Goal: Transaction & Acquisition: Purchase product/service

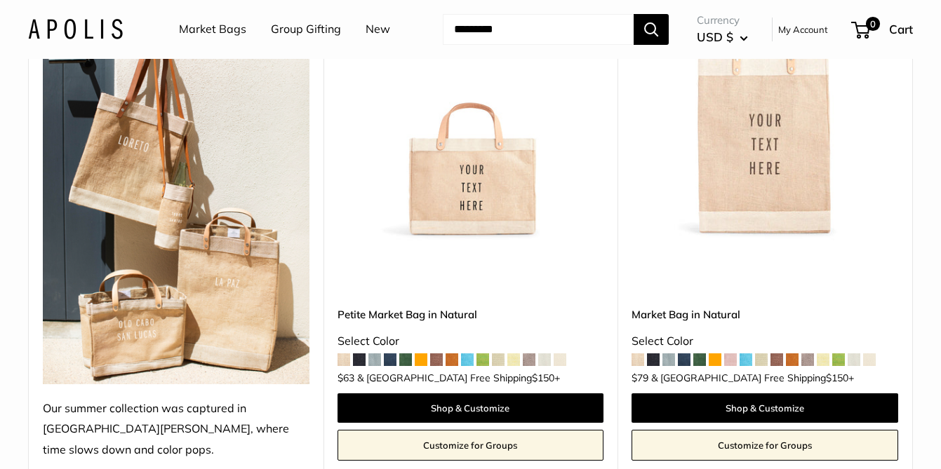
scroll to position [263, 0]
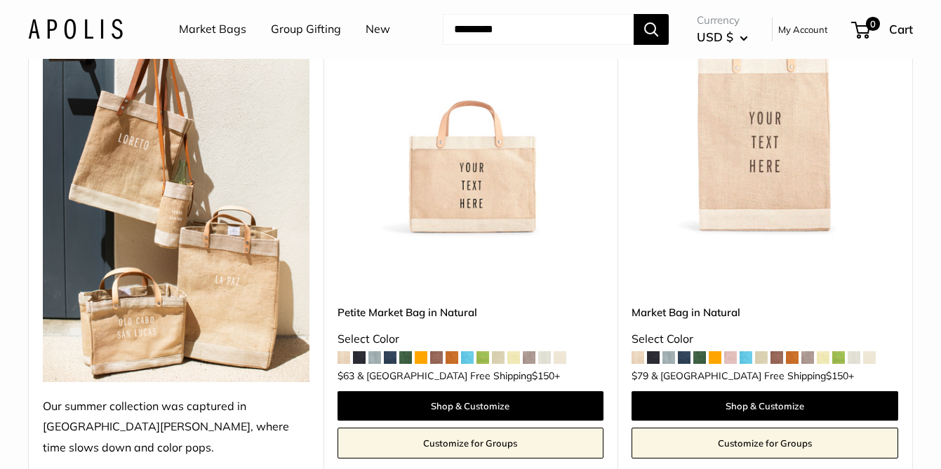
click at [0, 0] on img at bounding box center [0, 0] width 0 height 0
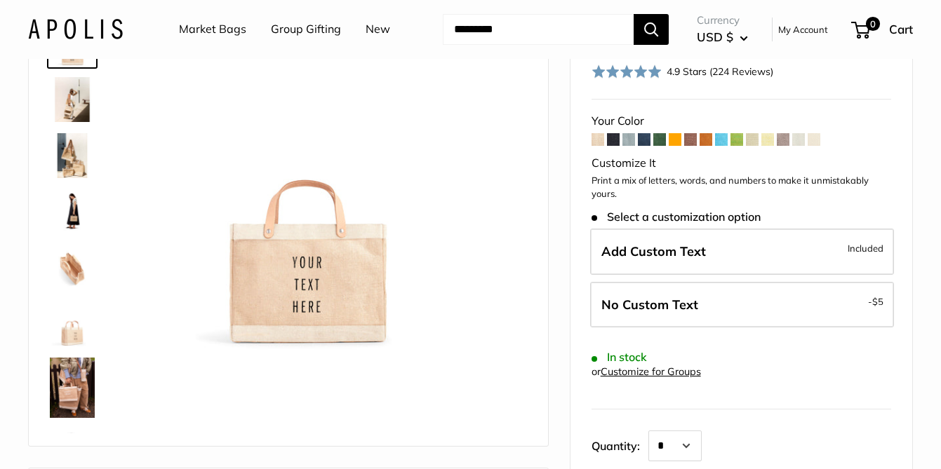
click at [612, 139] on span at bounding box center [613, 139] width 13 height 13
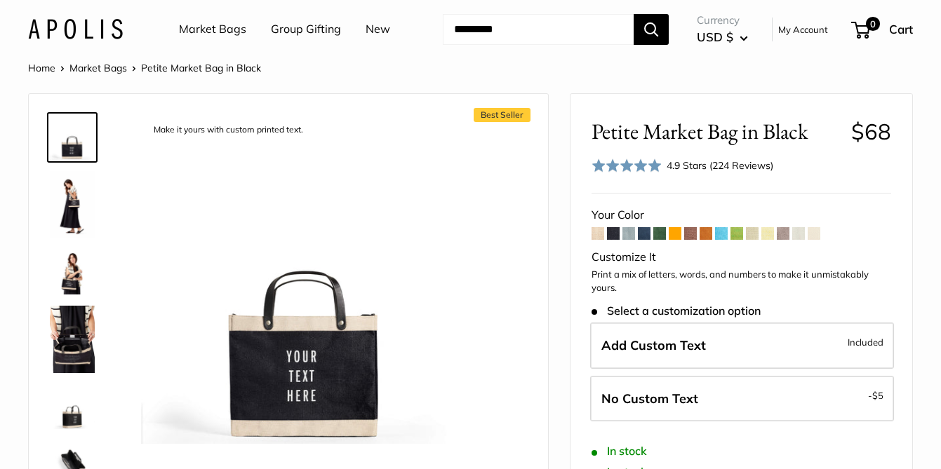
click at [691, 234] on span at bounding box center [690, 233] width 13 height 13
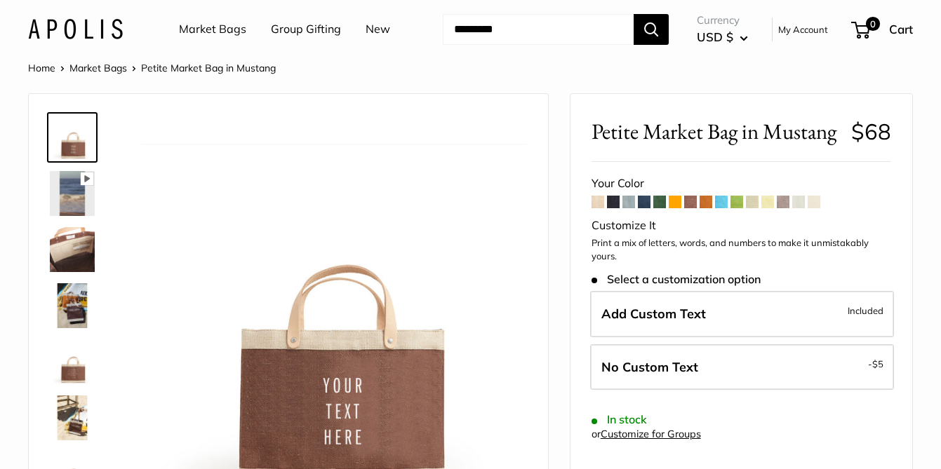
click at [704, 201] on span at bounding box center [705, 202] width 13 height 13
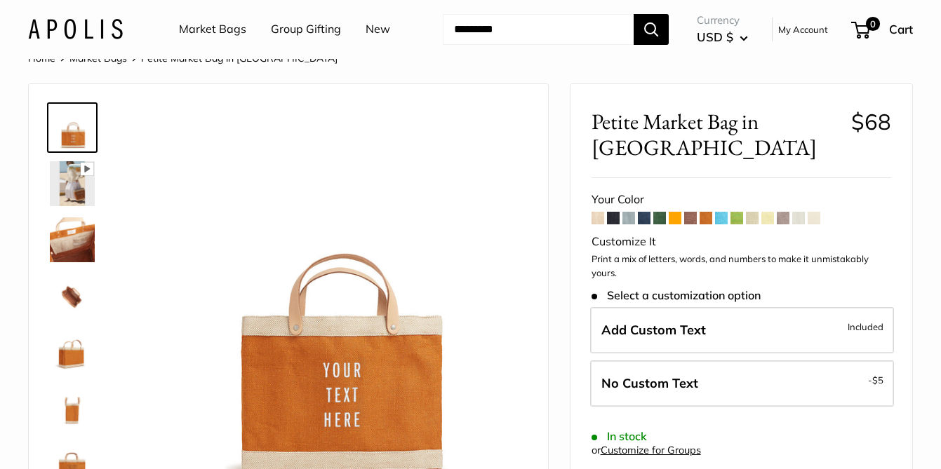
scroll to position [7, 0]
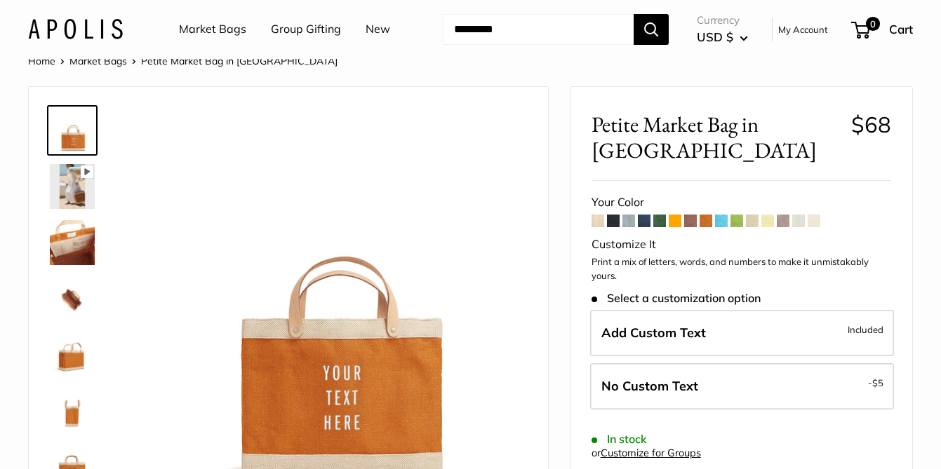
click at [597, 215] on span at bounding box center [597, 221] width 13 height 13
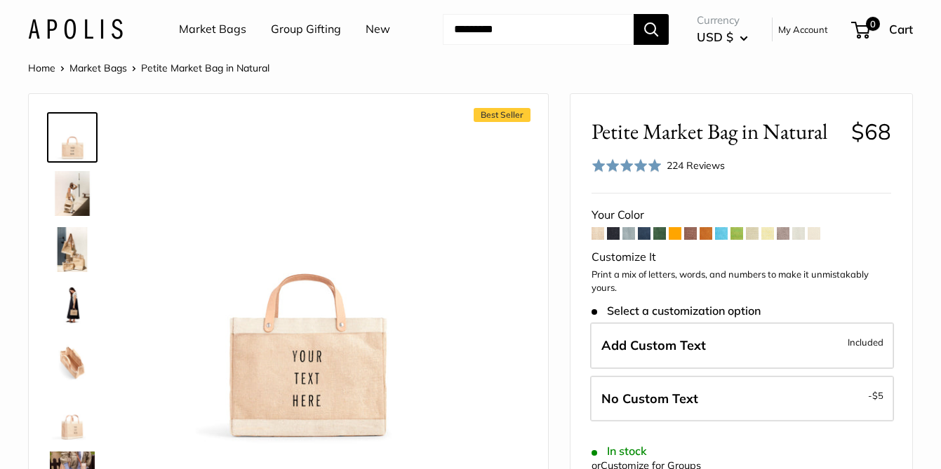
click at [612, 231] on span at bounding box center [613, 233] width 13 height 13
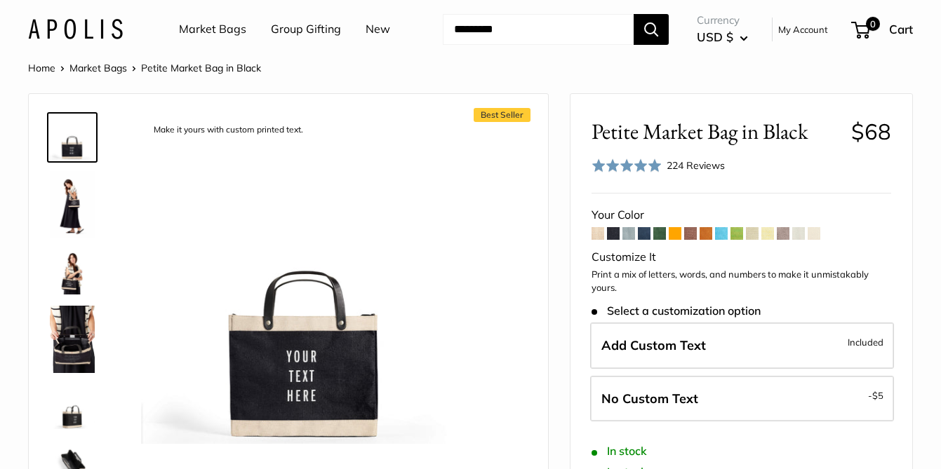
click at [628, 232] on span at bounding box center [628, 233] width 13 height 13
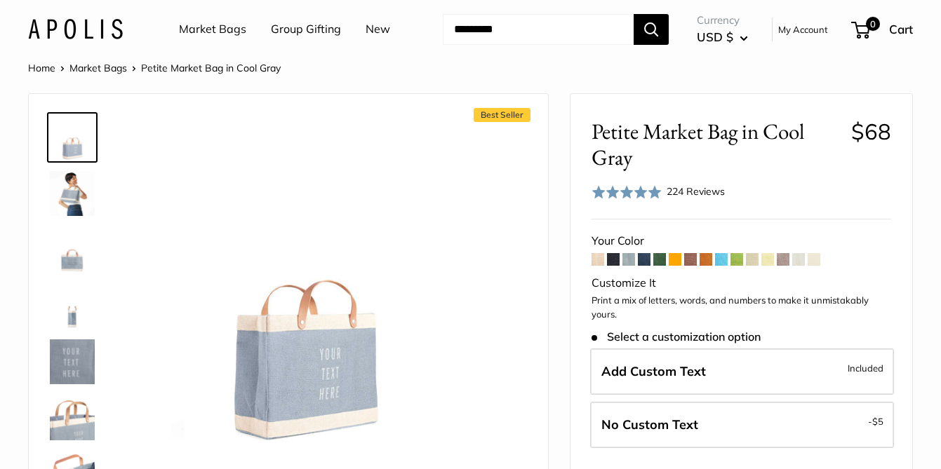
click at [641, 258] on span at bounding box center [644, 259] width 13 height 13
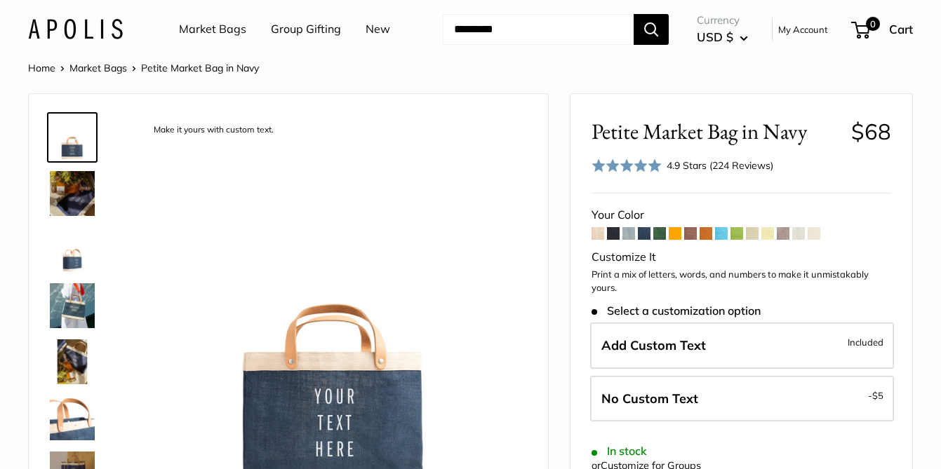
click at [659, 234] on span at bounding box center [659, 233] width 13 height 13
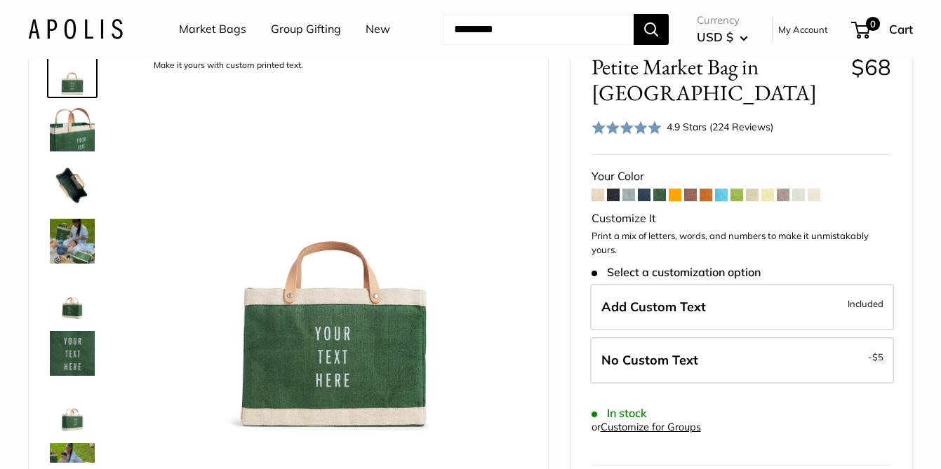
scroll to position [65, 0]
click at [673, 194] on span at bounding box center [675, 194] width 13 height 13
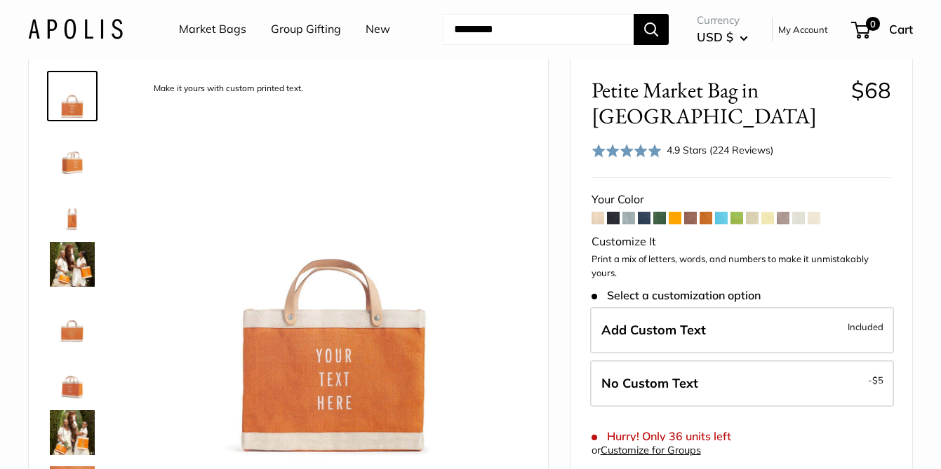
click at [692, 212] on span at bounding box center [690, 218] width 13 height 13
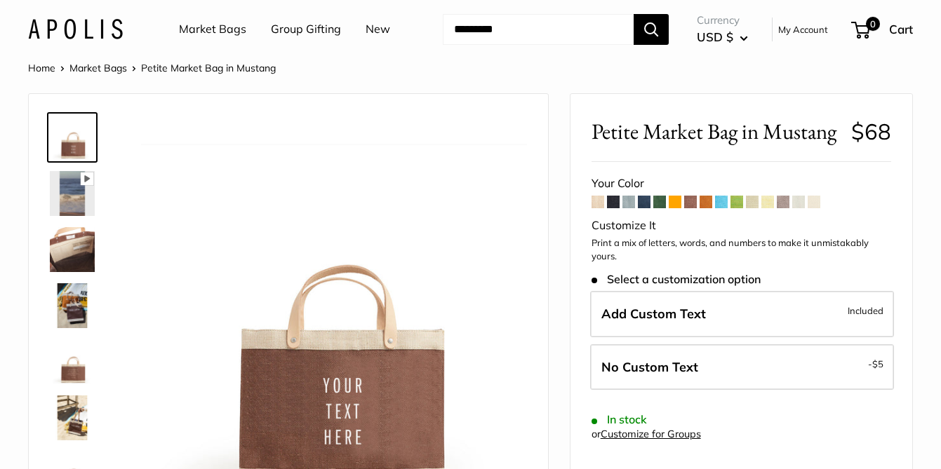
click at [710, 202] on span at bounding box center [705, 202] width 13 height 13
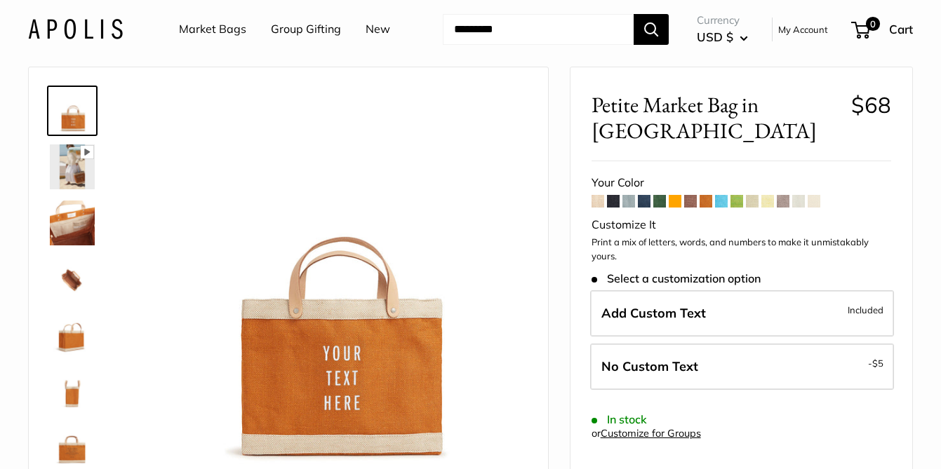
scroll to position [28, 0]
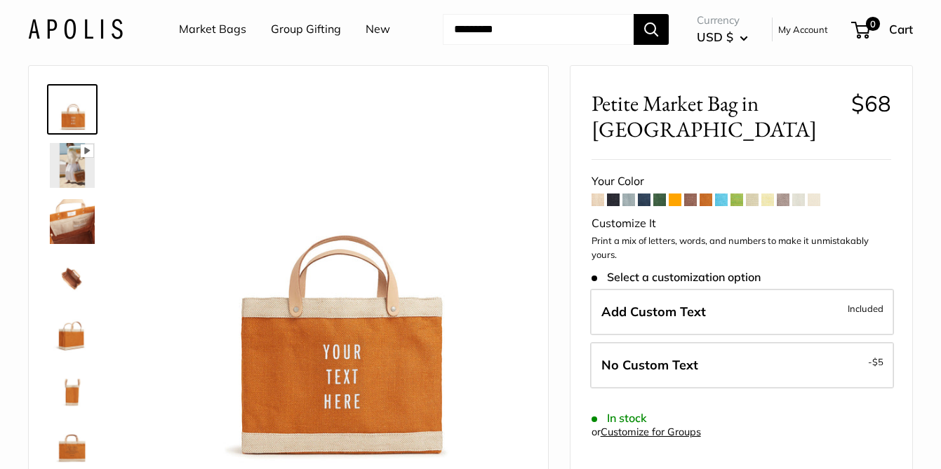
click at [675, 194] on span at bounding box center [675, 200] width 13 height 13
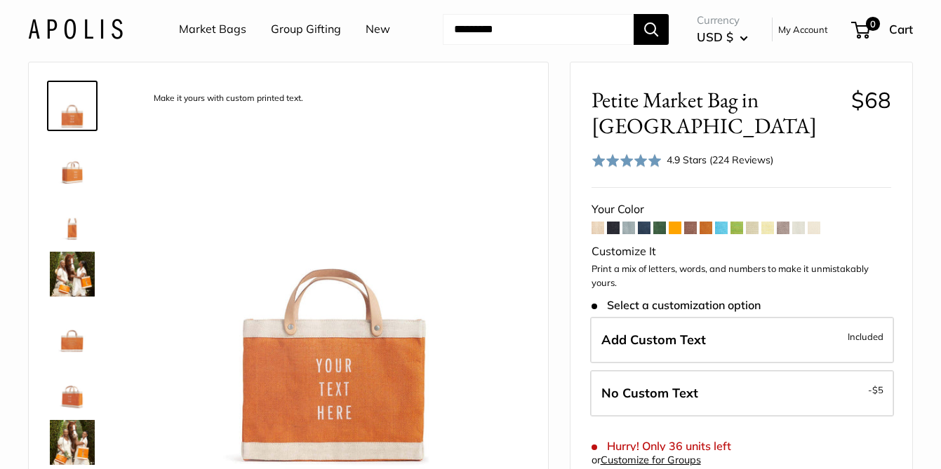
scroll to position [27, 0]
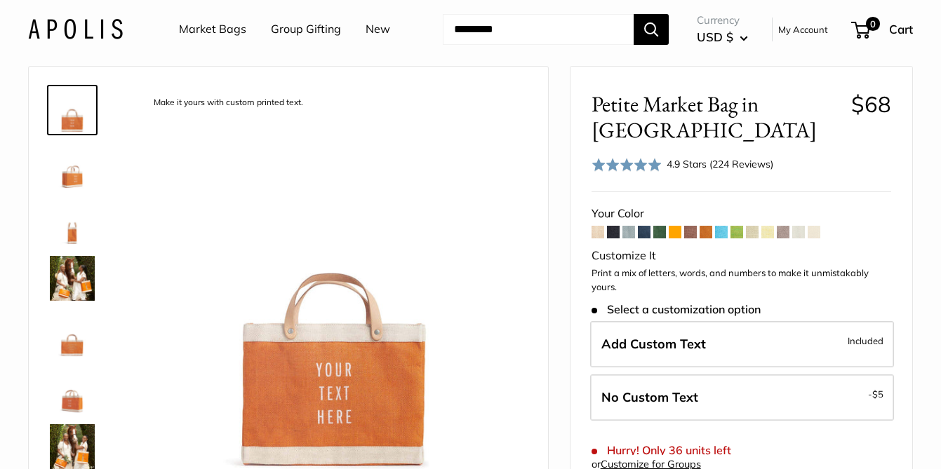
click at [702, 226] on span at bounding box center [705, 232] width 13 height 13
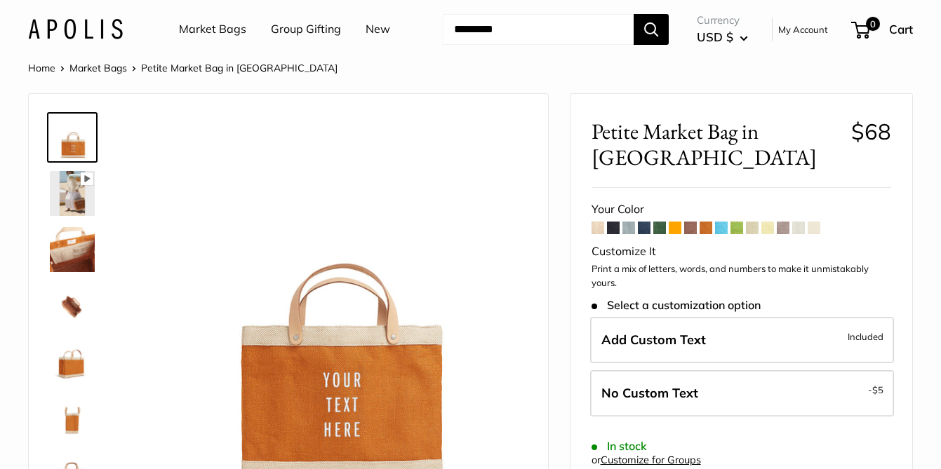
click at [721, 222] on span at bounding box center [721, 228] width 13 height 13
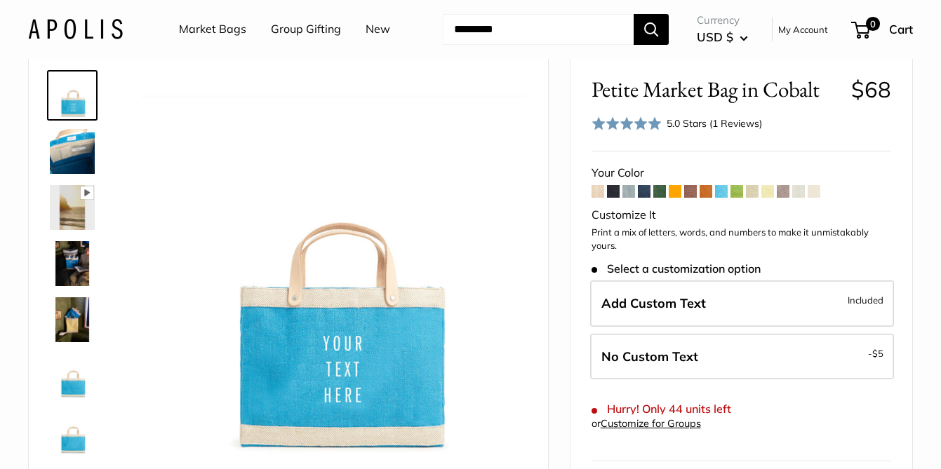
scroll to position [46, 0]
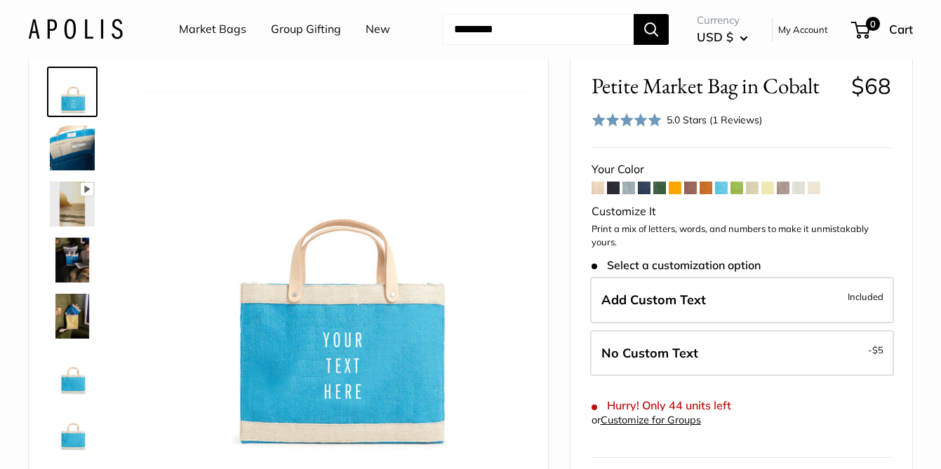
click at [739, 188] on span at bounding box center [736, 188] width 13 height 13
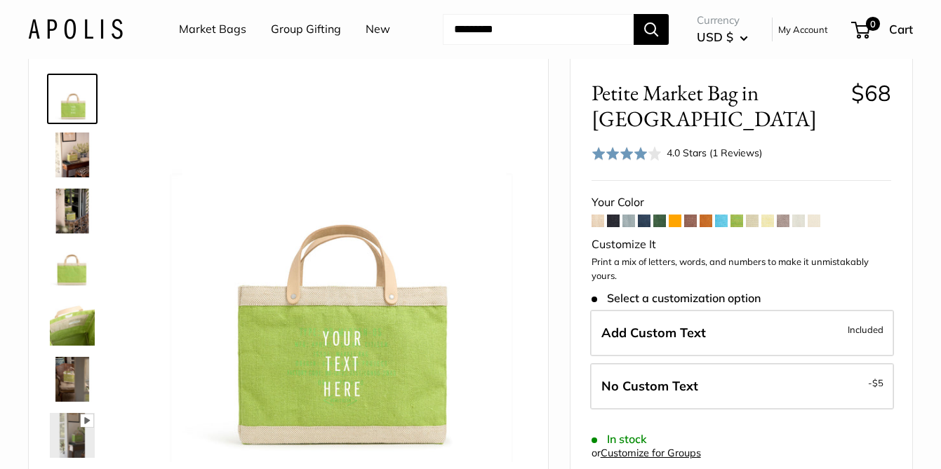
scroll to position [43, 0]
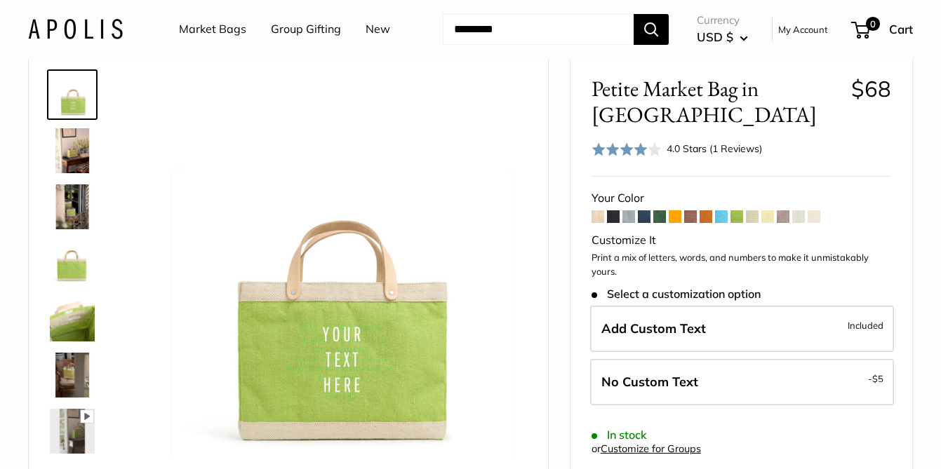
click at [783, 217] on span at bounding box center [783, 216] width 13 height 13
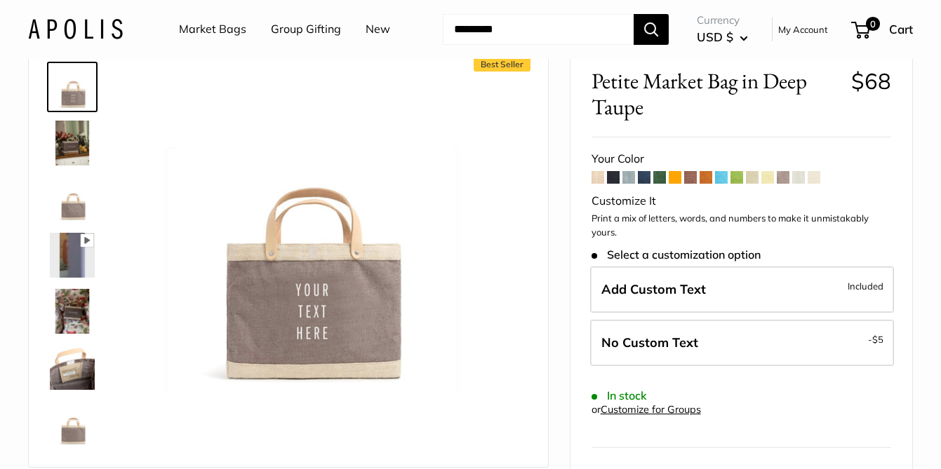
scroll to position [57, 0]
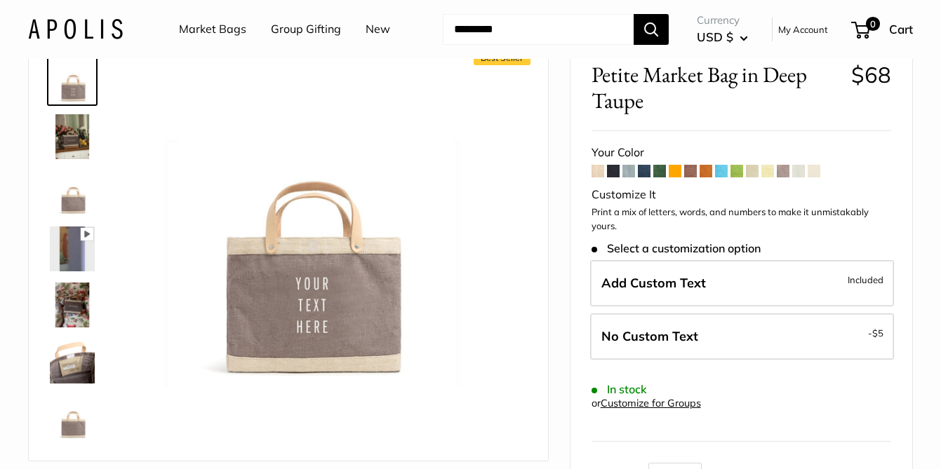
click at [708, 175] on span at bounding box center [705, 171] width 13 height 13
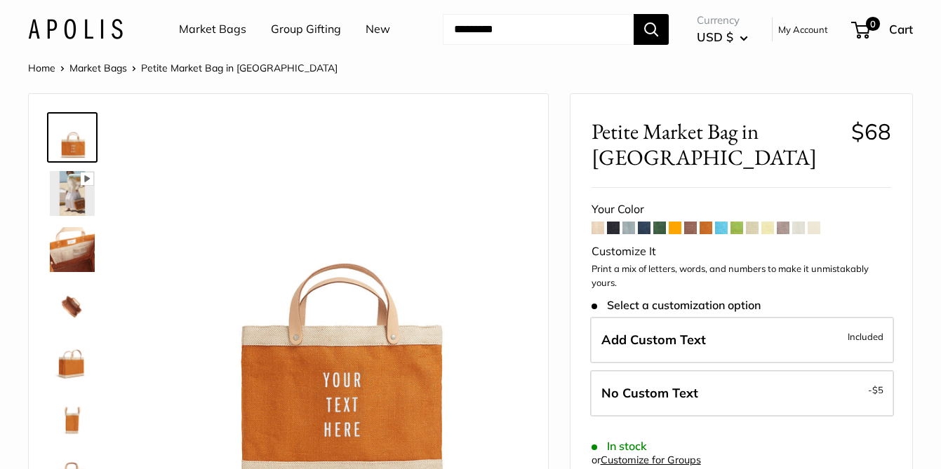
click at [677, 222] on span at bounding box center [675, 228] width 13 height 13
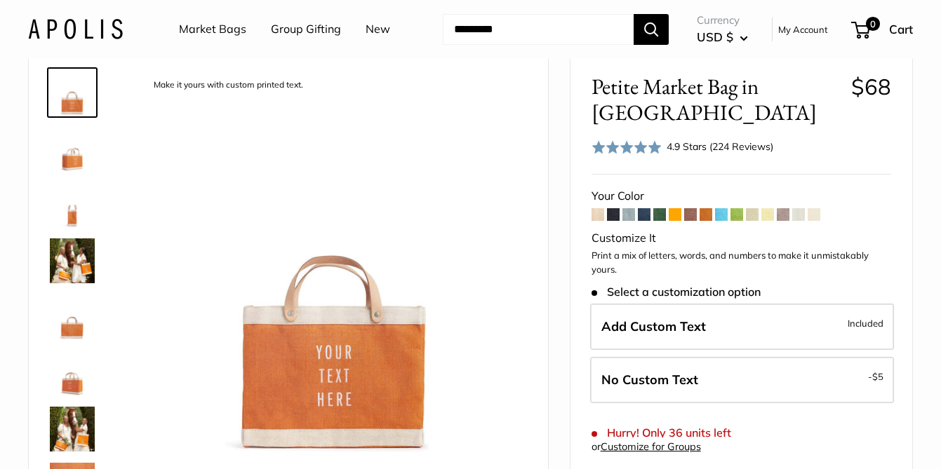
scroll to position [77, 0]
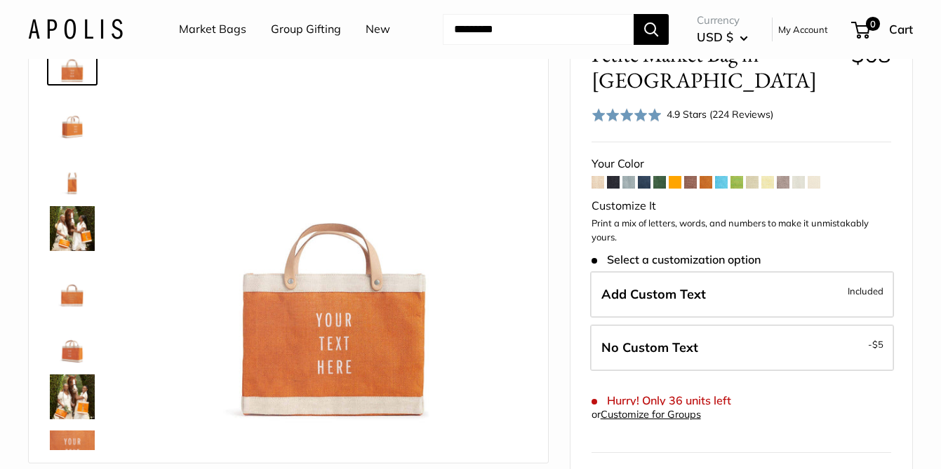
click at [706, 176] on span at bounding box center [705, 182] width 13 height 13
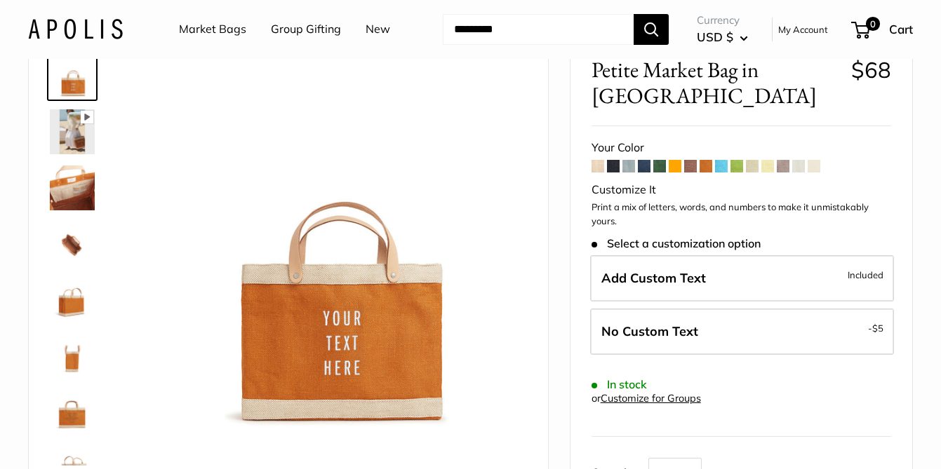
scroll to position [72, 0]
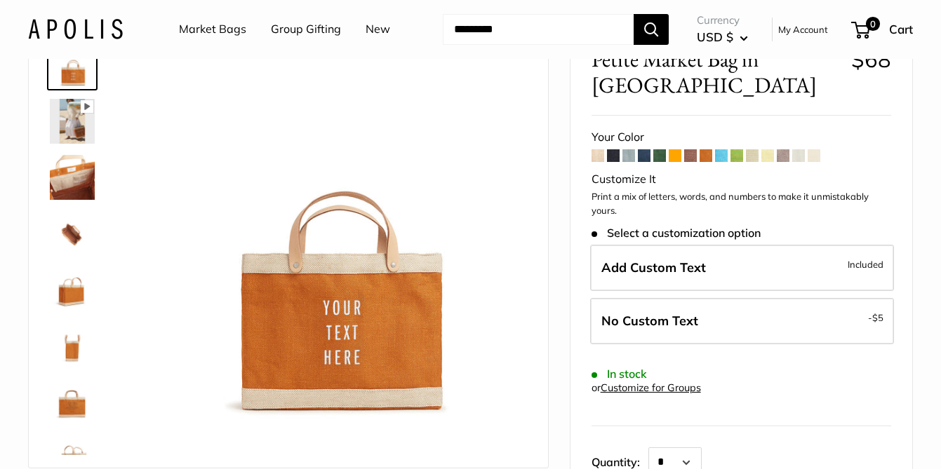
click at [83, 290] on img at bounding box center [72, 289] width 45 height 45
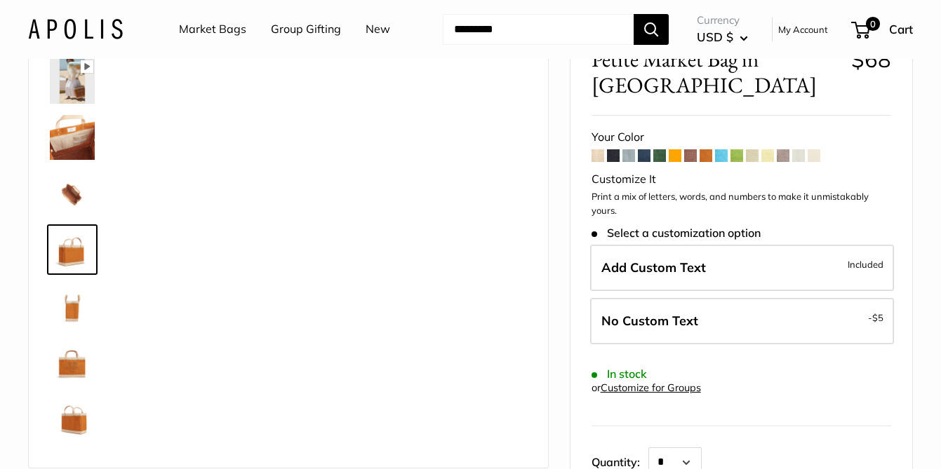
scroll to position [43, 0]
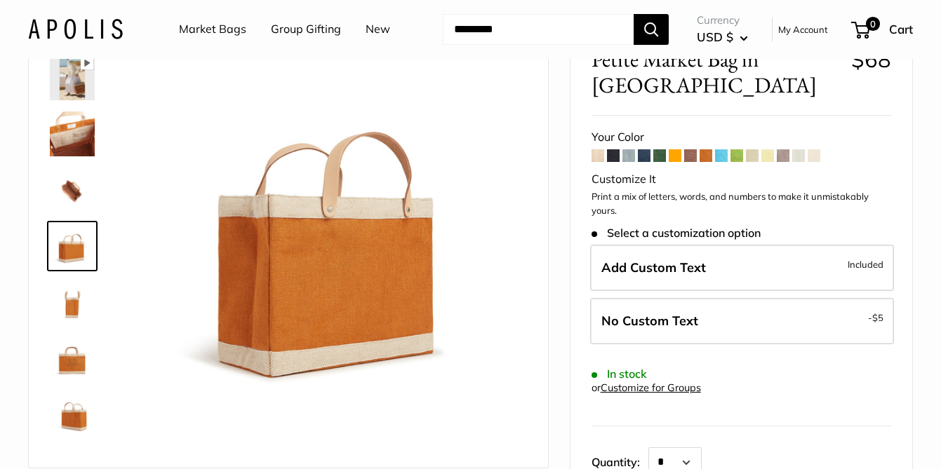
click at [673, 149] on span at bounding box center [675, 155] width 13 height 13
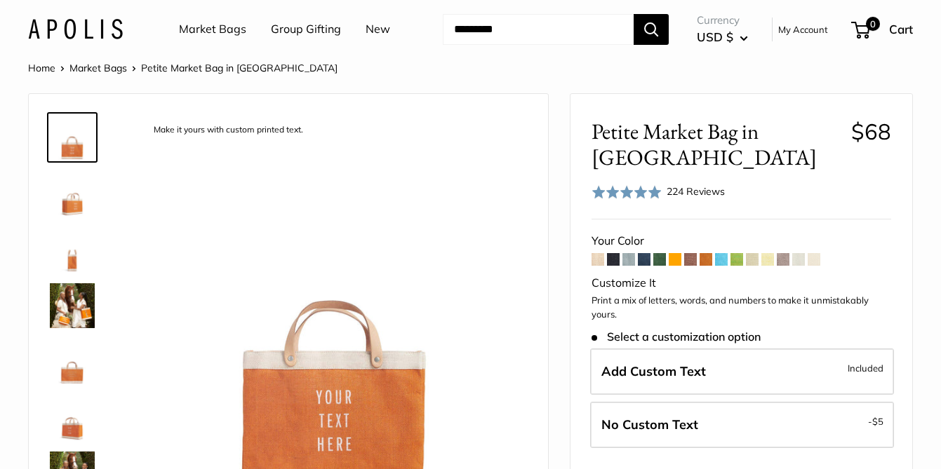
click at [72, 363] on img at bounding box center [72, 362] width 45 height 45
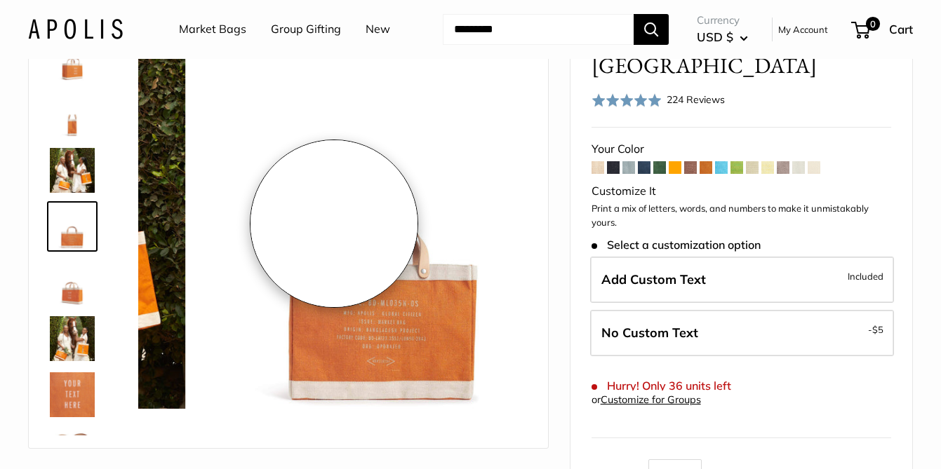
scroll to position [93, 0]
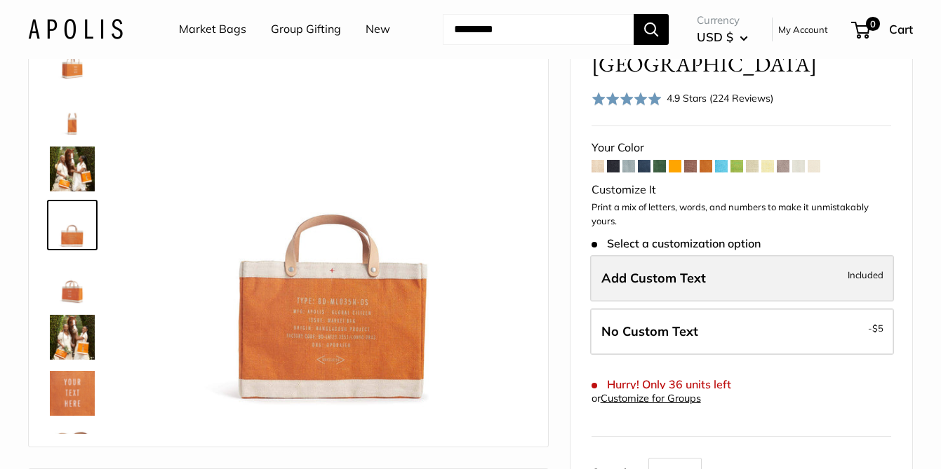
click at [732, 255] on label "Add Custom Text Included" at bounding box center [742, 278] width 304 height 46
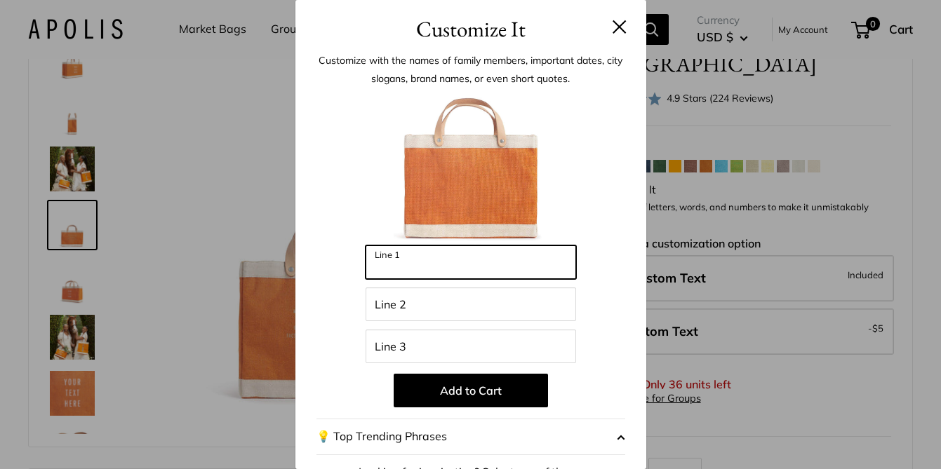
click at [417, 262] on input "Line 1" at bounding box center [470, 263] width 210 height 34
type input "*"
click at [451, 246] on input "**********" at bounding box center [470, 263] width 210 height 34
type input "*********"
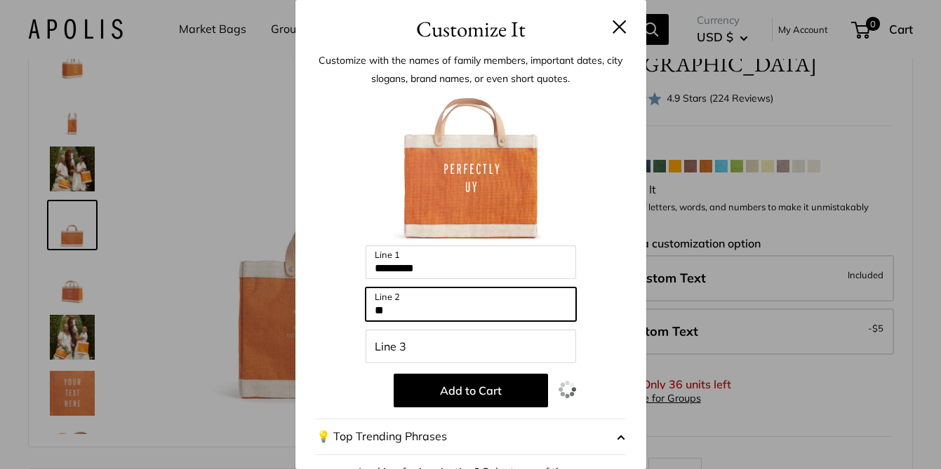
type input "*"
type input "*****"
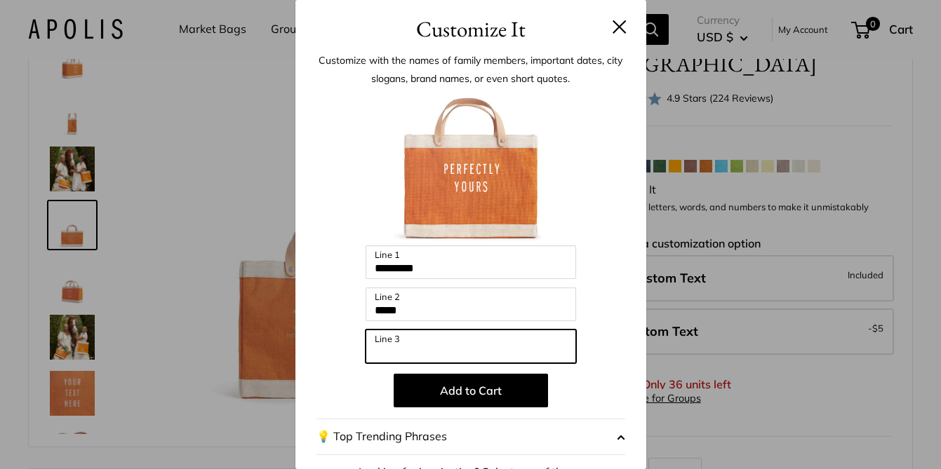
click at [405, 342] on input "Line 3" at bounding box center [470, 347] width 210 height 34
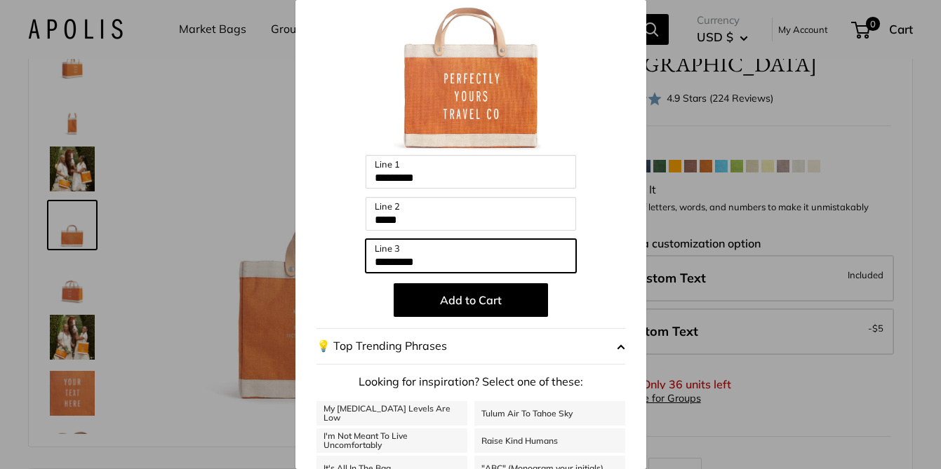
scroll to position [88, 0]
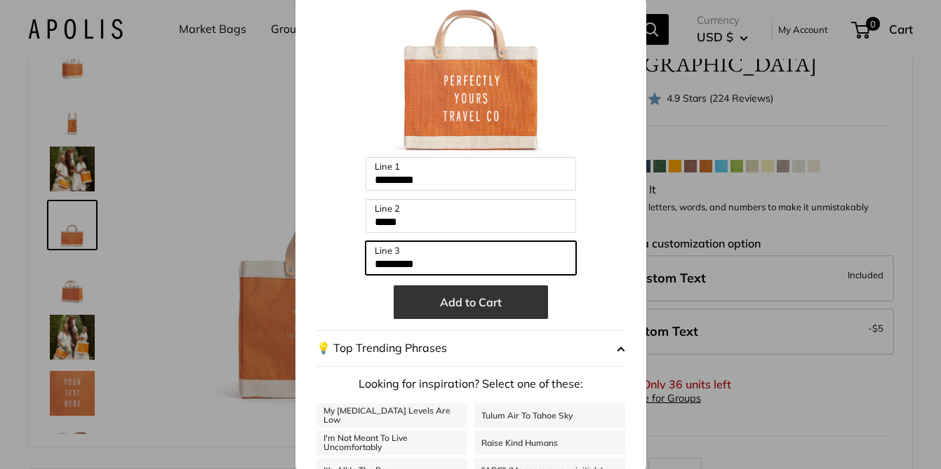
type input "*********"
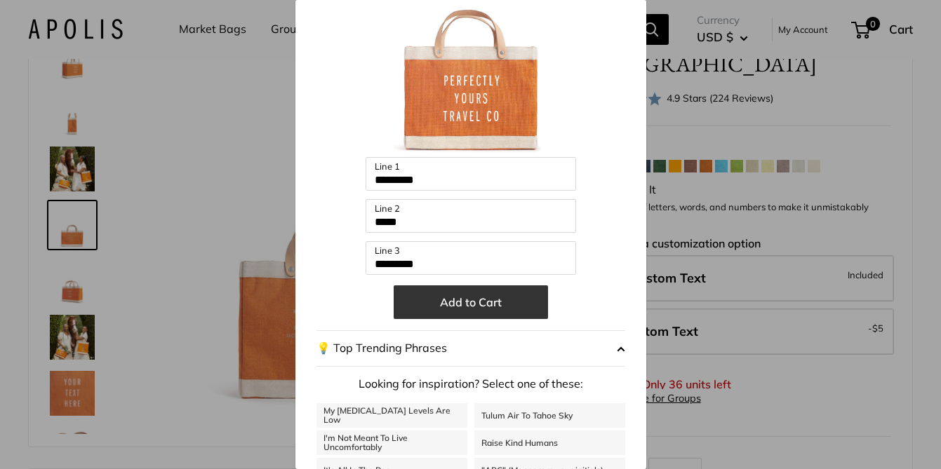
click at [471, 305] on button "Add to Cart" at bounding box center [471, 303] width 154 height 34
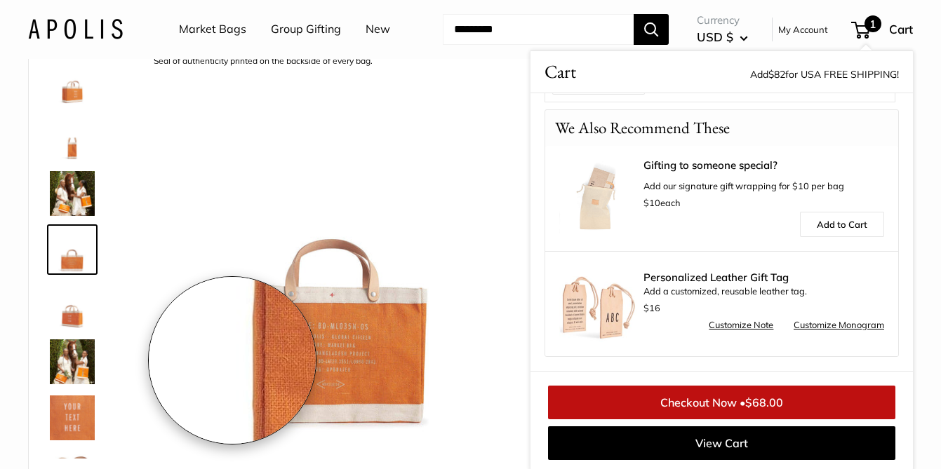
scroll to position [0, 0]
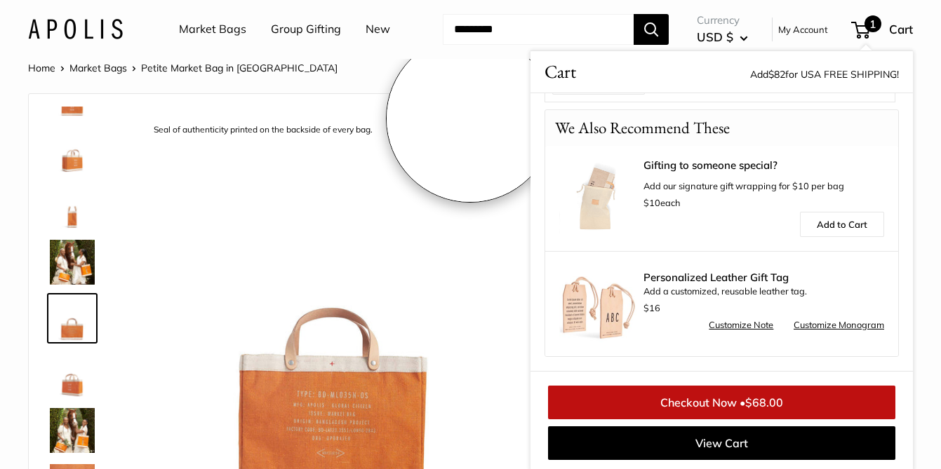
click at [470, 100] on div "12.5" wide, 9.5" high, 5.5" deep; handles: 3.5" drop Seal of authenticity print…" at bounding box center [288, 317] width 519 height 446
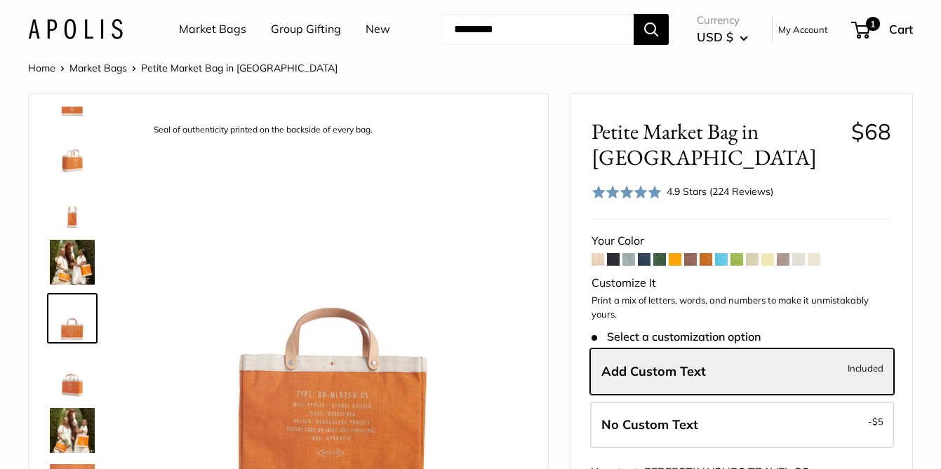
click at [761, 232] on form "Your Color" at bounding box center [741, 477] width 300 height 492
click at [772, 253] on span at bounding box center [767, 259] width 13 height 13
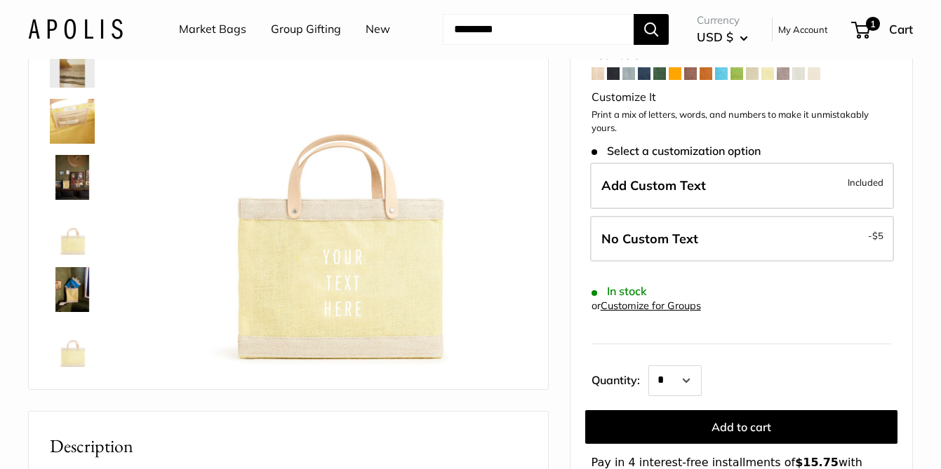
scroll to position [128, 0]
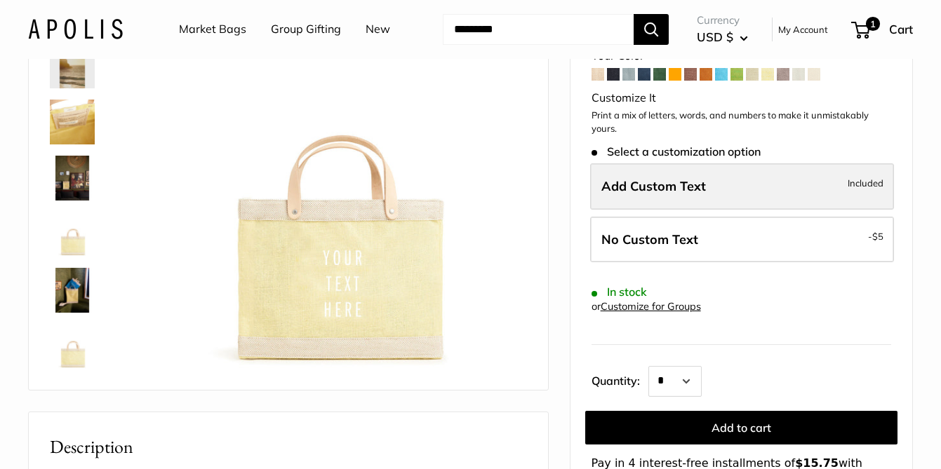
click at [662, 179] on span "Add Custom Text" at bounding box center [653, 186] width 105 height 16
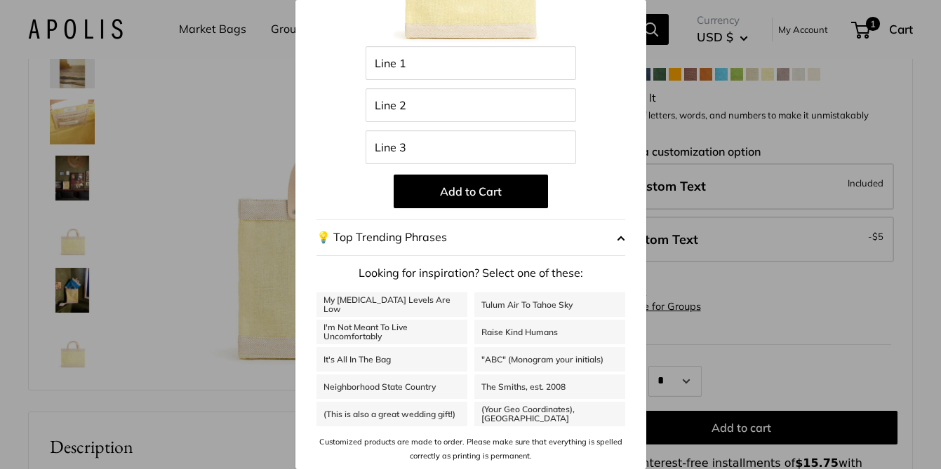
scroll to position [0, 0]
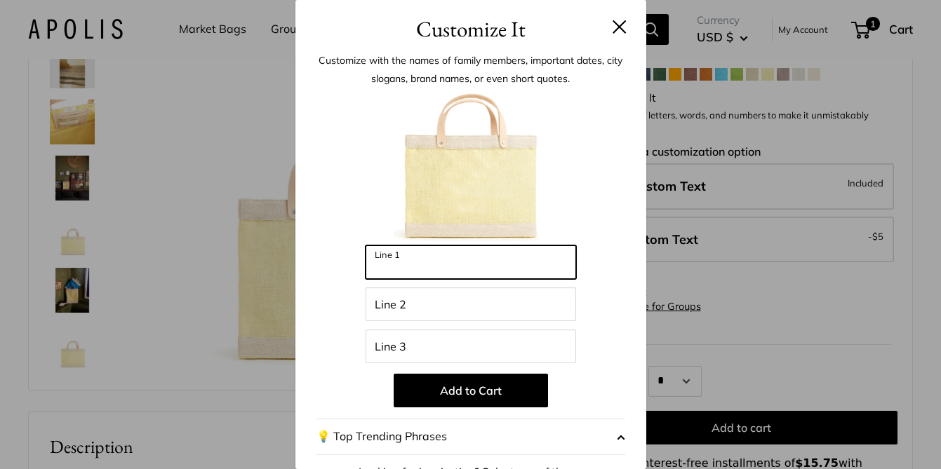
click at [406, 265] on input "Line 1" at bounding box center [470, 263] width 210 height 34
type input "*********"
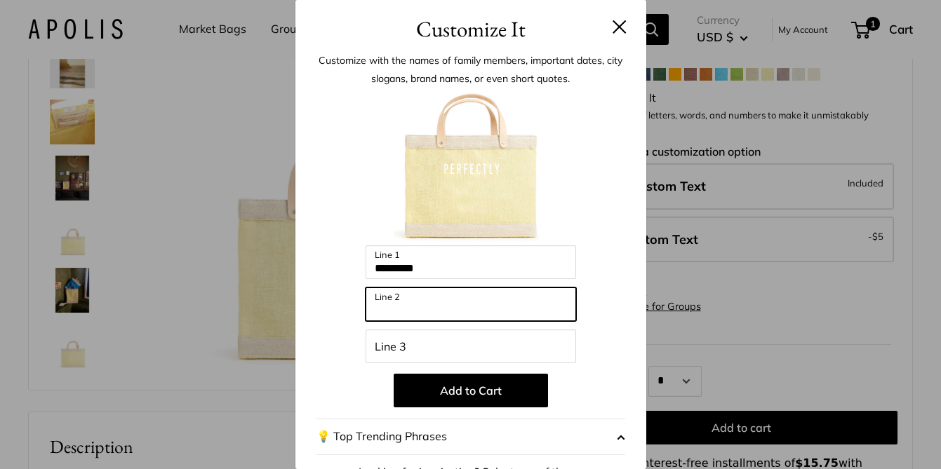
click at [431, 293] on input "Line 2" at bounding box center [470, 305] width 210 height 34
type input "*****"
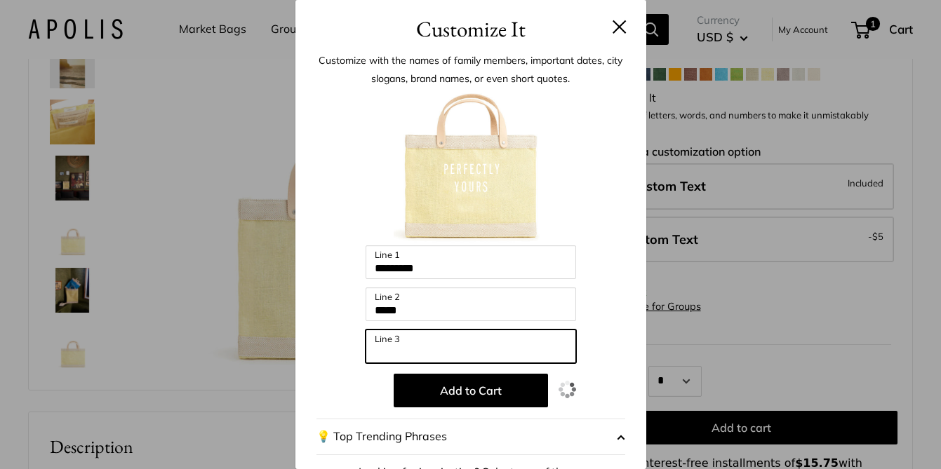
click at [445, 338] on input "Line 3" at bounding box center [470, 347] width 210 height 34
type input "*********"
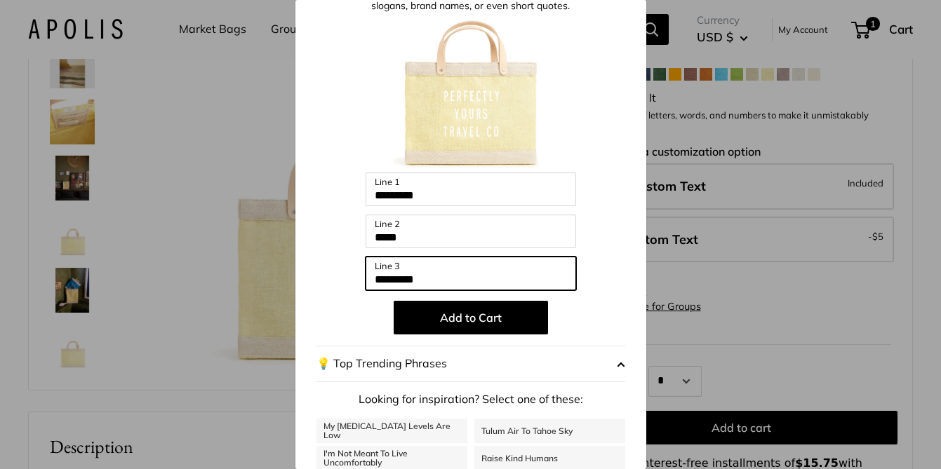
scroll to position [48, 0]
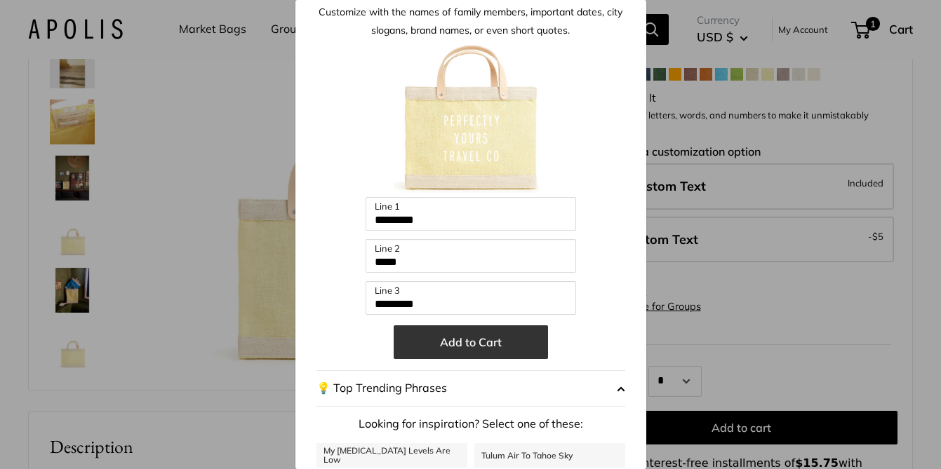
click at [466, 344] on button "Add to Cart" at bounding box center [471, 342] width 154 height 34
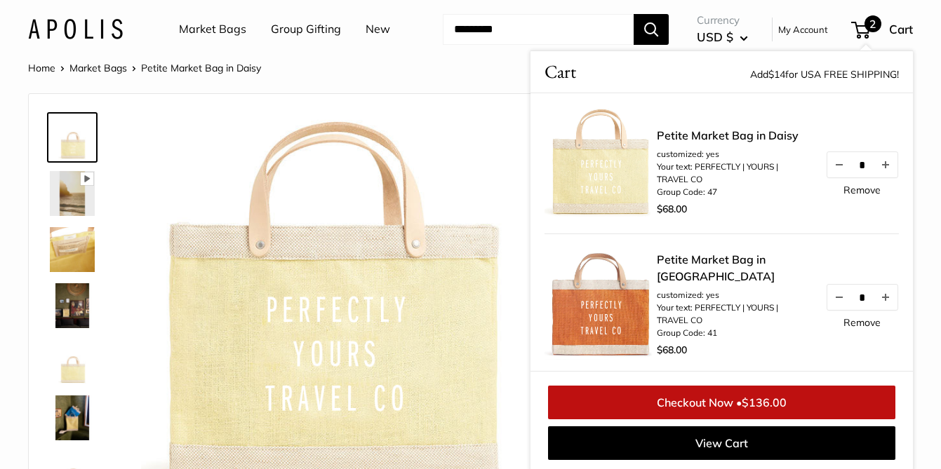
scroll to position [1, 0]
click at [290, 29] on link "Group Gifting" at bounding box center [306, 29] width 70 height 21
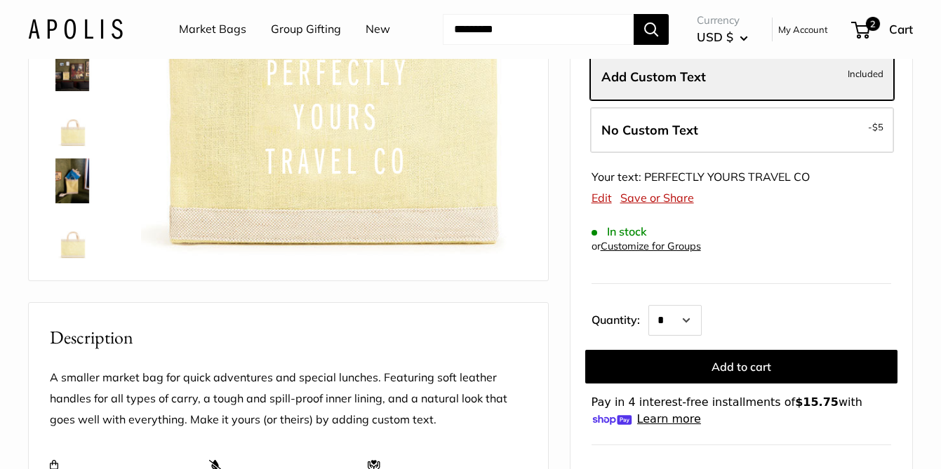
scroll to position [0, 0]
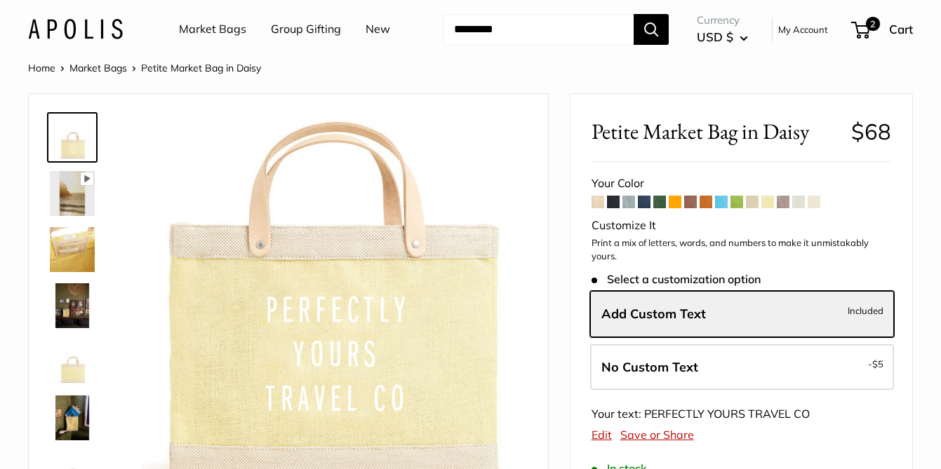
click at [784, 205] on span at bounding box center [783, 202] width 13 height 13
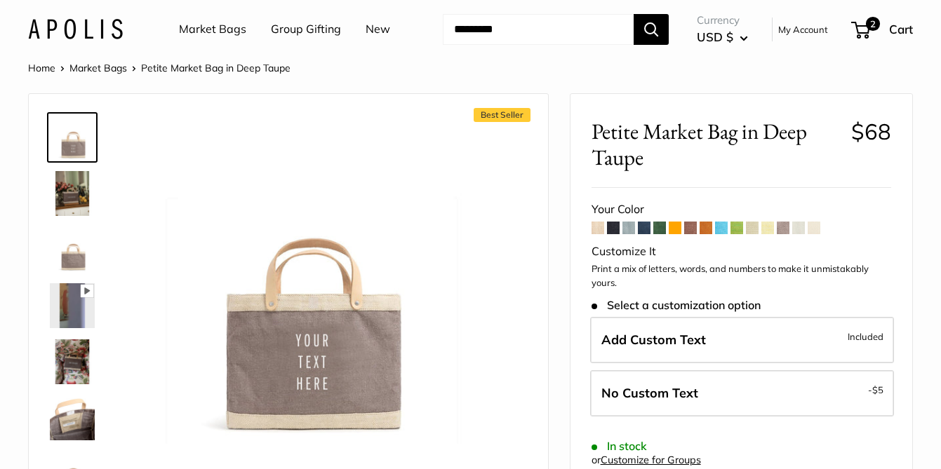
click at [690, 228] on span at bounding box center [690, 228] width 13 height 13
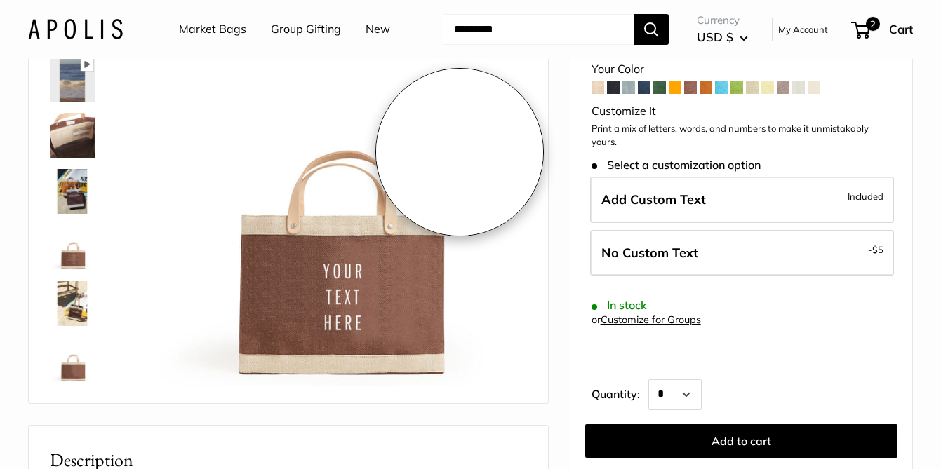
scroll to position [116, 0]
